Goal: Find specific page/section: Find specific page/section

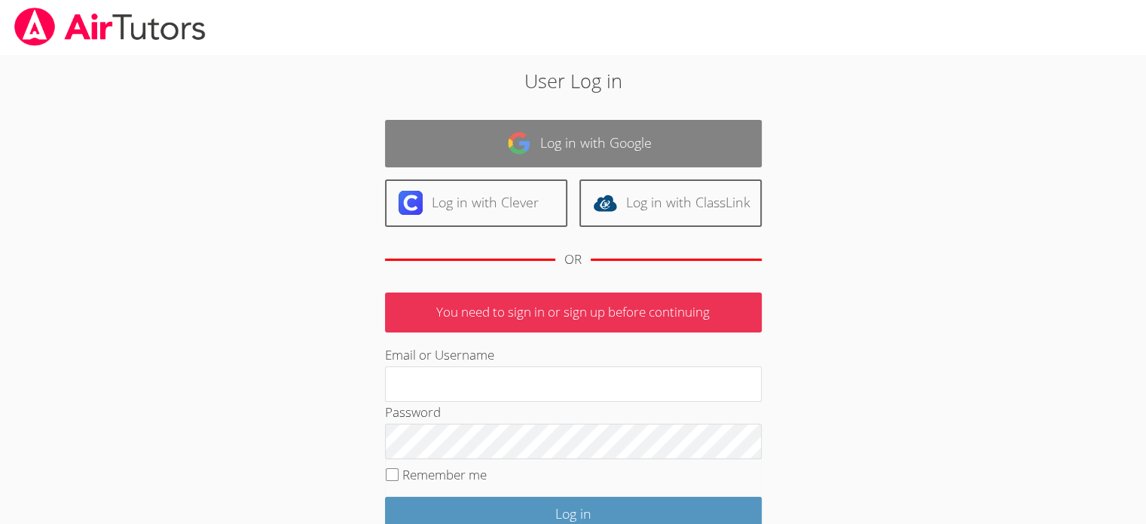
click at [501, 142] on link "Log in with Google" at bounding box center [573, 143] width 377 height 47
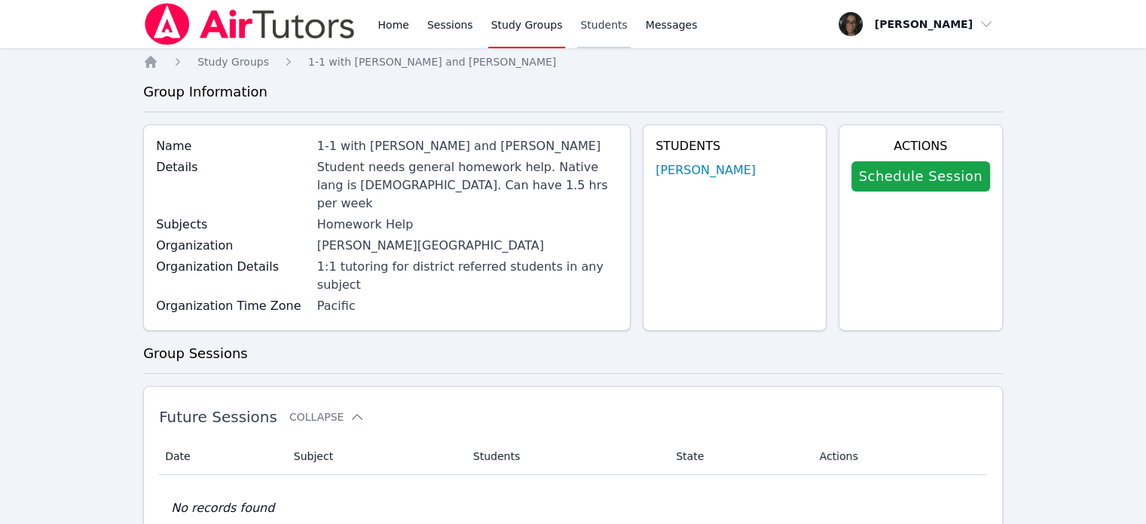
click at [585, 32] on link "Students" at bounding box center [603, 24] width 53 height 48
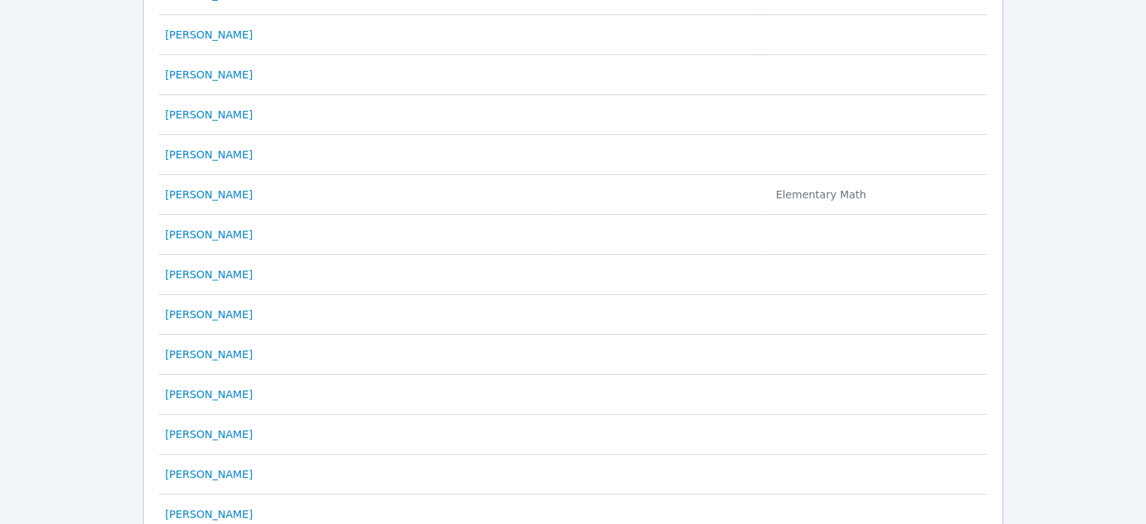
scroll to position [790, 0]
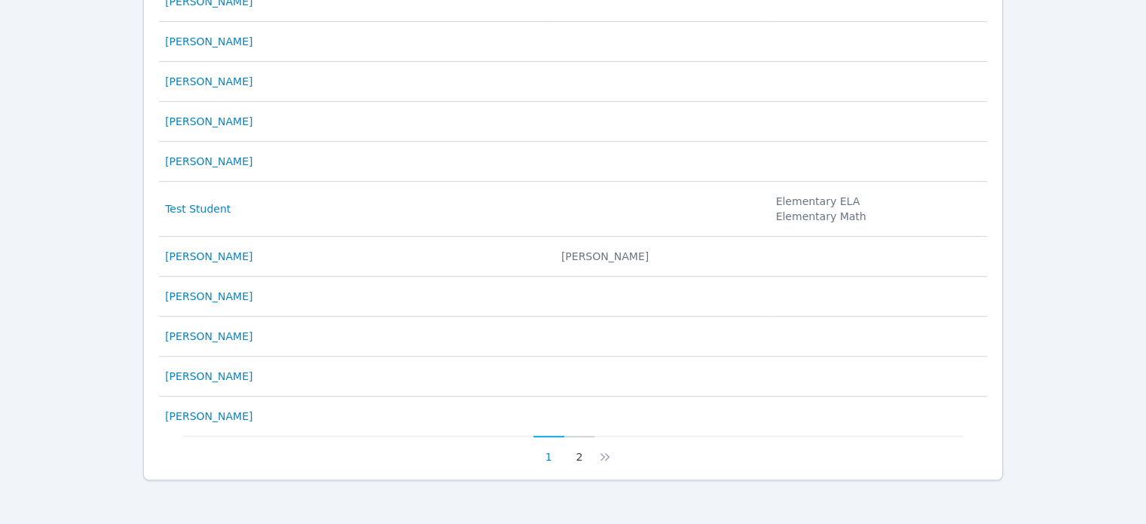
click at [581, 449] on button "2" at bounding box center [580, 450] width 31 height 29
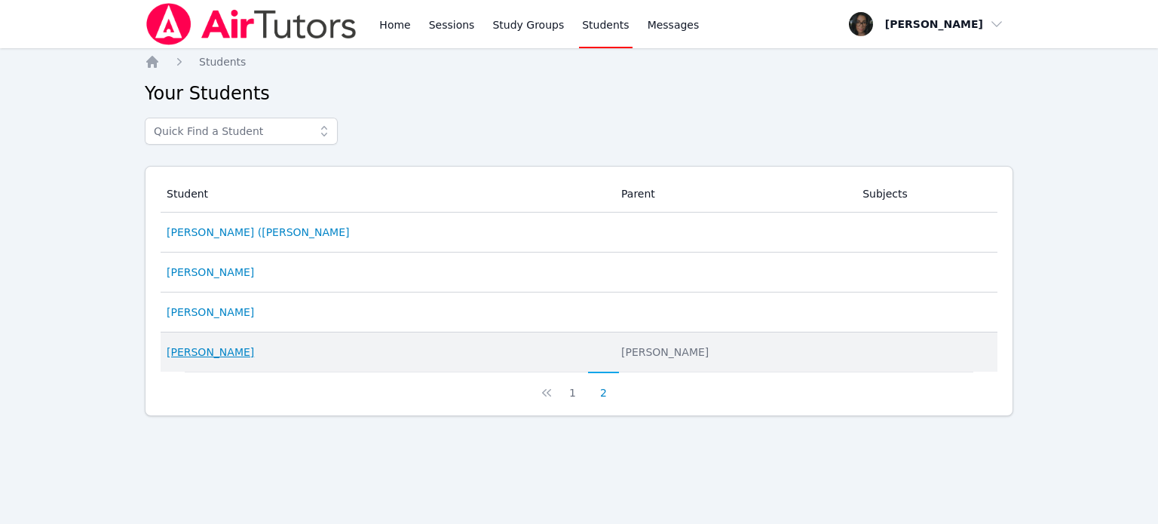
click at [231, 348] on link "[PERSON_NAME]" at bounding box center [210, 351] width 87 height 15
